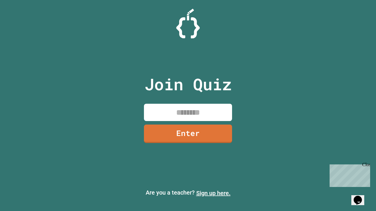
click at [213, 193] on link "Sign up here." at bounding box center [213, 193] width 34 height 7
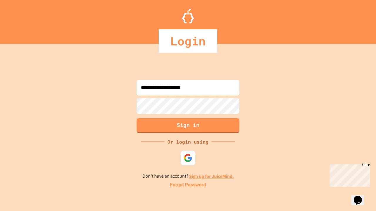
type input "**********"
